Goal: Information Seeking & Learning: Learn about a topic

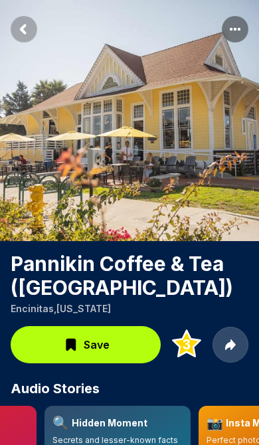
click at [33, 23] on rect "Return to previous page" at bounding box center [24, 29] width 27 height 27
click at [32, 31] on rect "Return to previous page" at bounding box center [24, 29] width 27 height 27
click at [25, 27] on rect "Return to previous page" at bounding box center [24, 29] width 27 height 27
click at [234, 32] on rect "More options" at bounding box center [235, 29] width 27 height 27
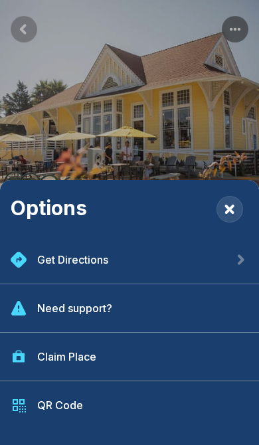
click at [175, 143] on div "Options Get Directions Need support? Claim Place QR Code" at bounding box center [129, 222] width 259 height 445
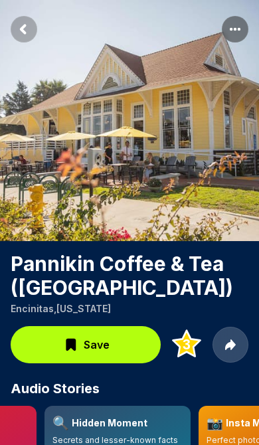
click at [228, 350] on icon at bounding box center [230, 345] width 11 height 11
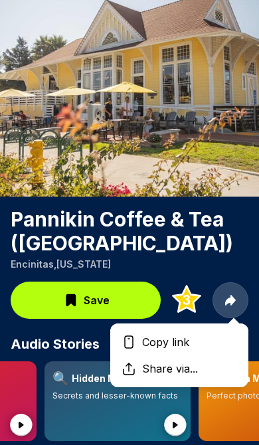
scroll to position [45, 0]
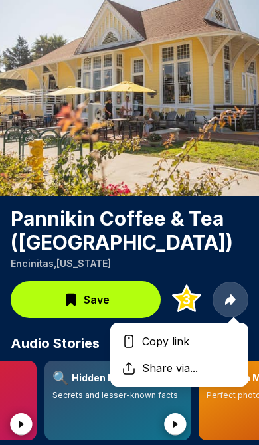
click at [203, 255] on h1 "Pannikin Coffee & Tea (Historic Railway Station)" at bounding box center [130, 231] width 238 height 48
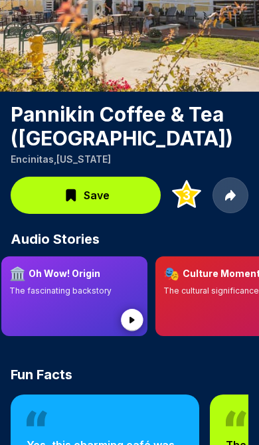
scroll to position [150, 0]
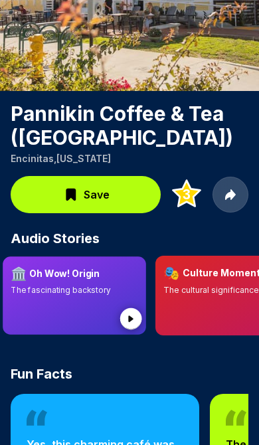
click at [71, 296] on p "The fascinating backstory" at bounding box center [75, 290] width 128 height 11
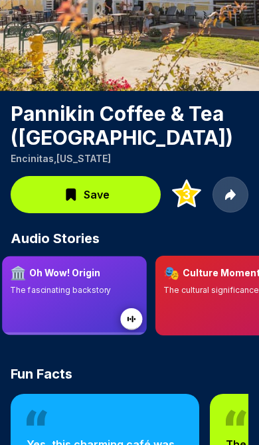
click at [64, 326] on div at bounding box center [74, 311] width 129 height 31
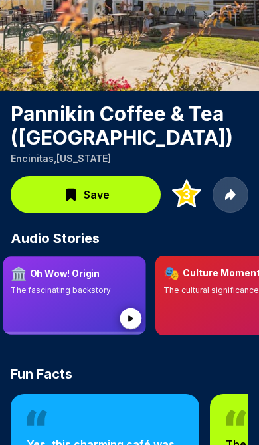
click at [64, 327] on div at bounding box center [75, 311] width 128 height 31
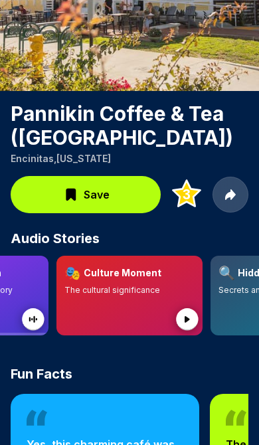
scroll to position [0, 107]
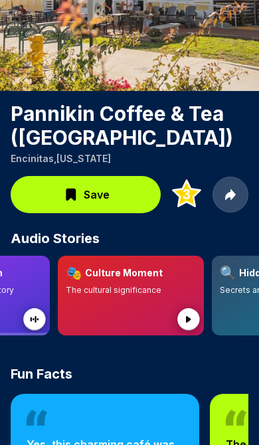
click at [125, 328] on div at bounding box center [131, 312] width 130 height 32
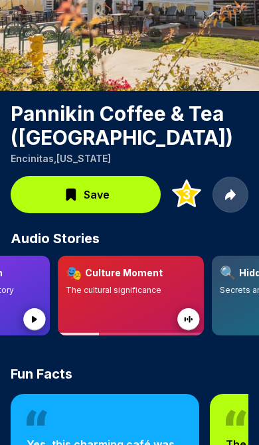
click at [130, 328] on div at bounding box center [131, 312] width 130 height 32
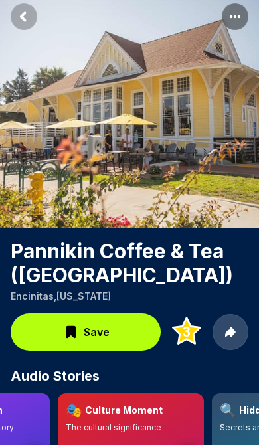
scroll to position [0, 0]
